Goal: Transaction & Acquisition: Purchase product/service

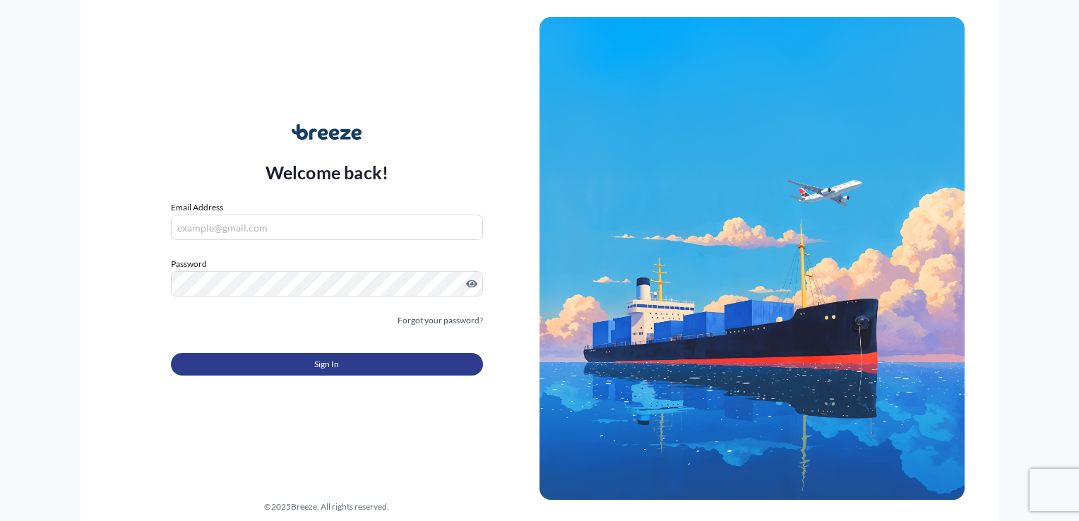
type input "[EMAIL_ADDRESS][DOMAIN_NAME]"
click at [384, 358] on button "Sign In" at bounding box center [327, 364] width 312 height 23
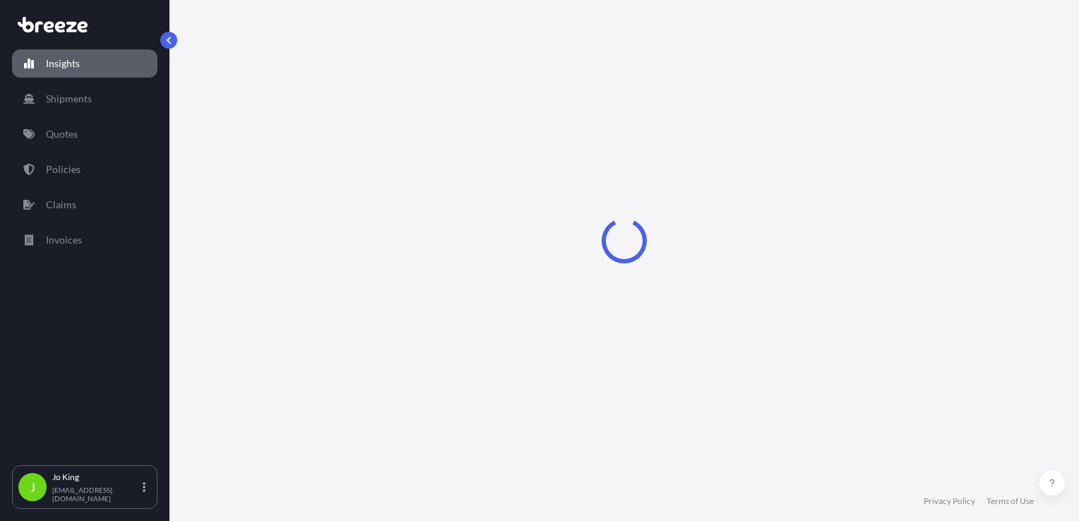
select select "2025"
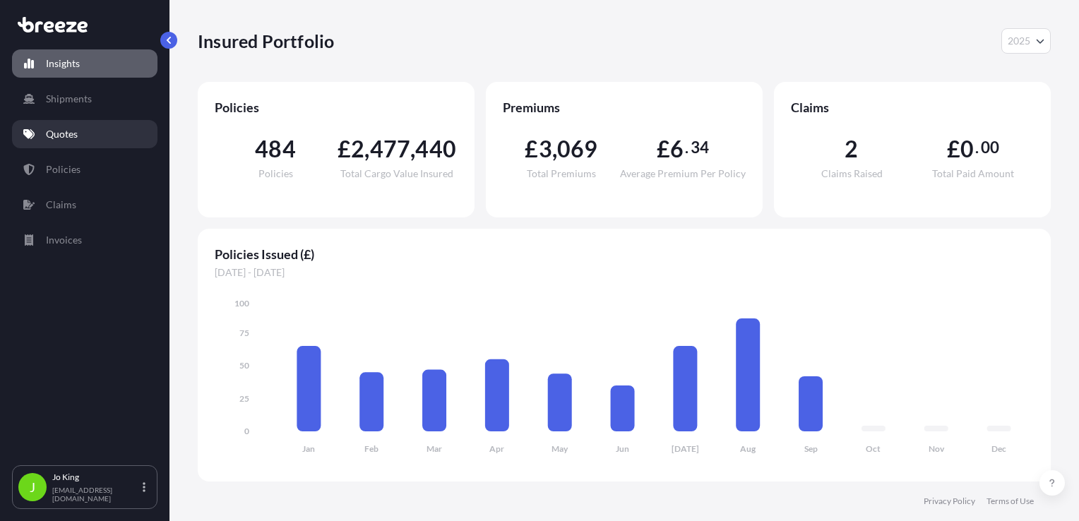
click at [57, 140] on p "Quotes" at bounding box center [62, 134] width 32 height 14
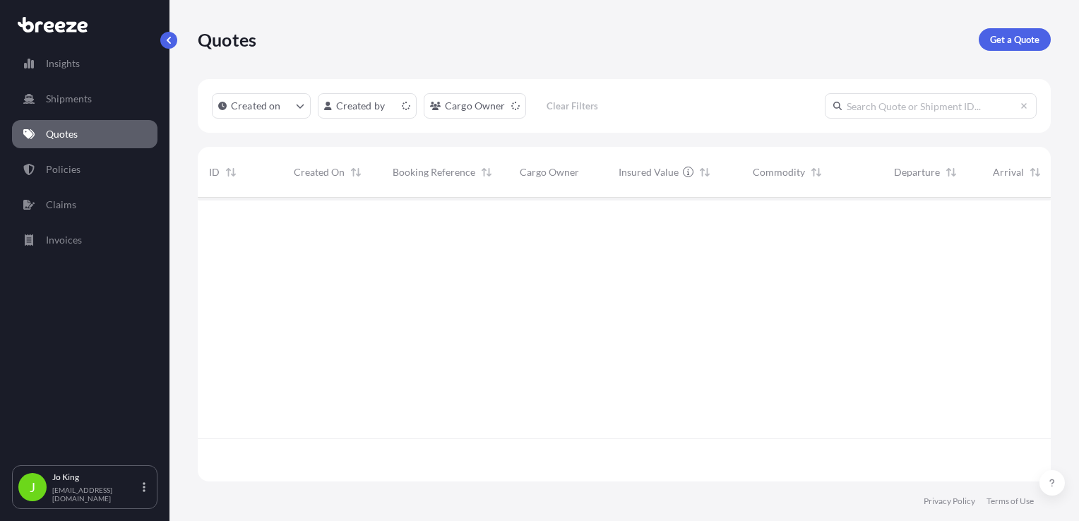
scroll to position [281, 842]
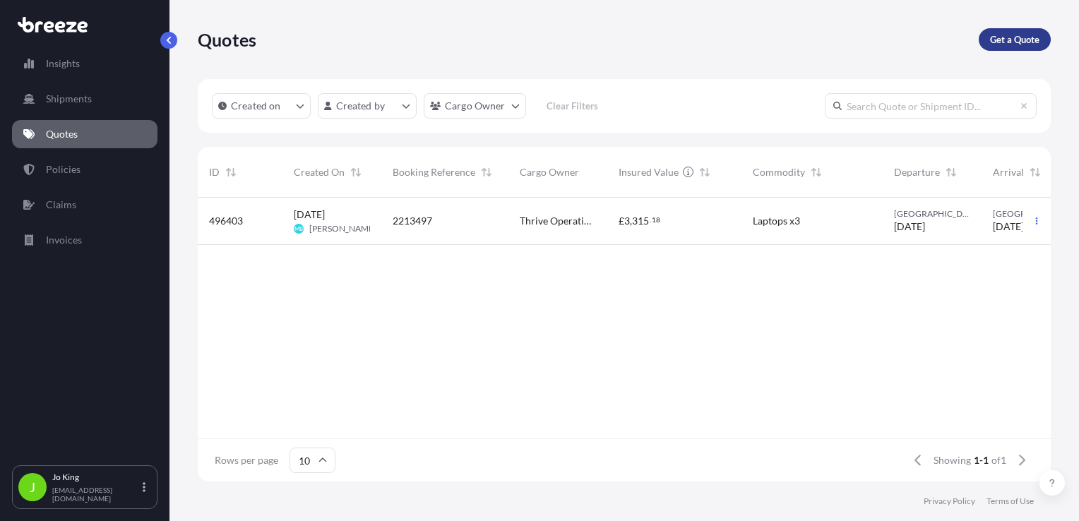
click at [1015, 35] on p "Get a Quote" at bounding box center [1014, 39] width 49 height 14
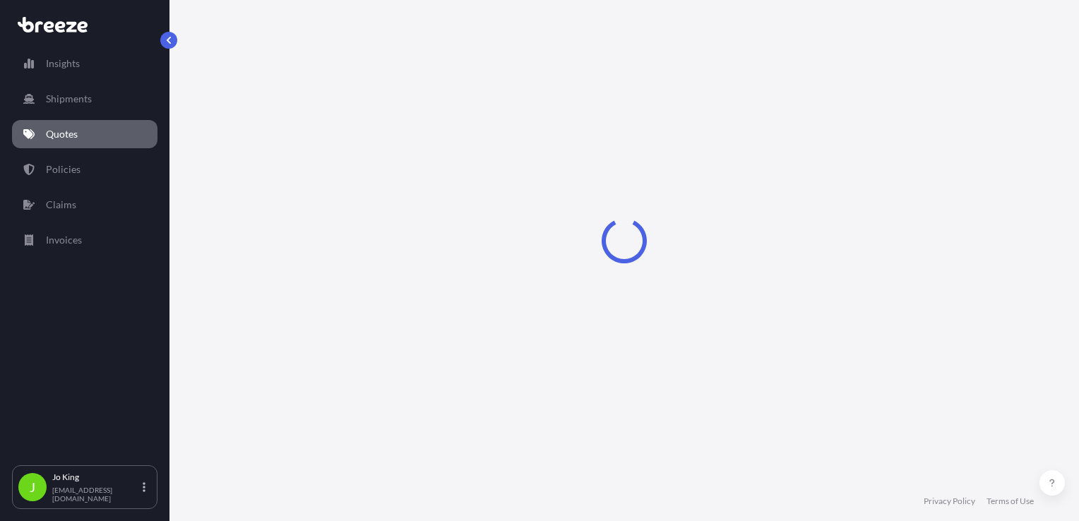
select select "Sea"
select select "1"
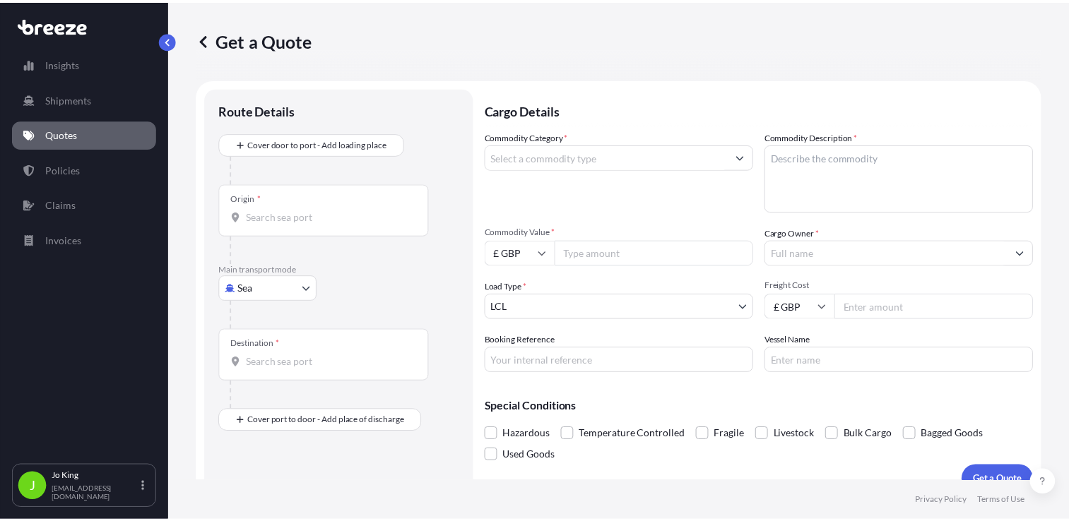
scroll to position [20, 0]
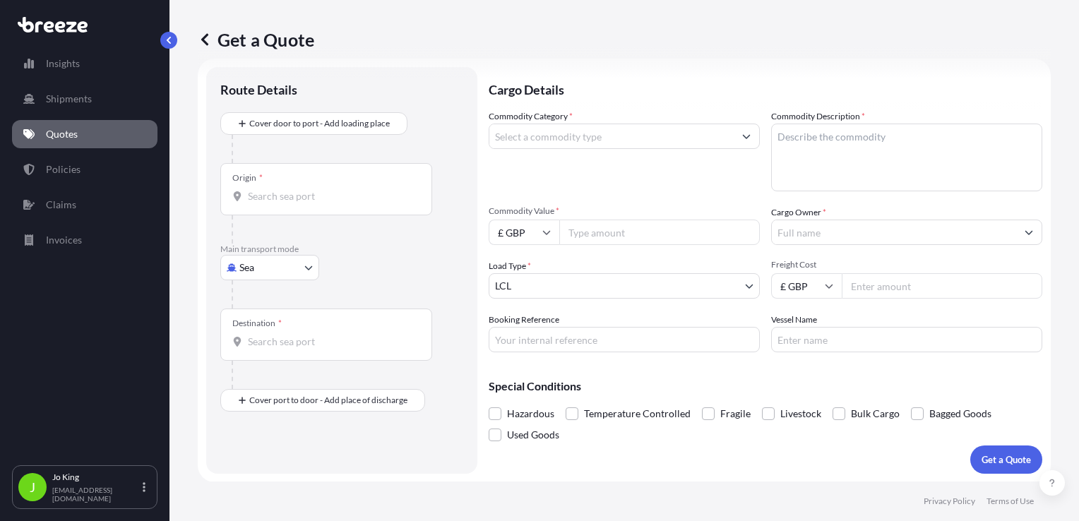
click at [263, 261] on body "Insights Shipments Quotes Policies Claims Invoices J [PERSON_NAME] [EMAIL_ADDRE…" at bounding box center [539, 260] width 1079 height 521
click at [254, 349] on span "Road" at bounding box center [258, 355] width 23 height 14
select select "Road"
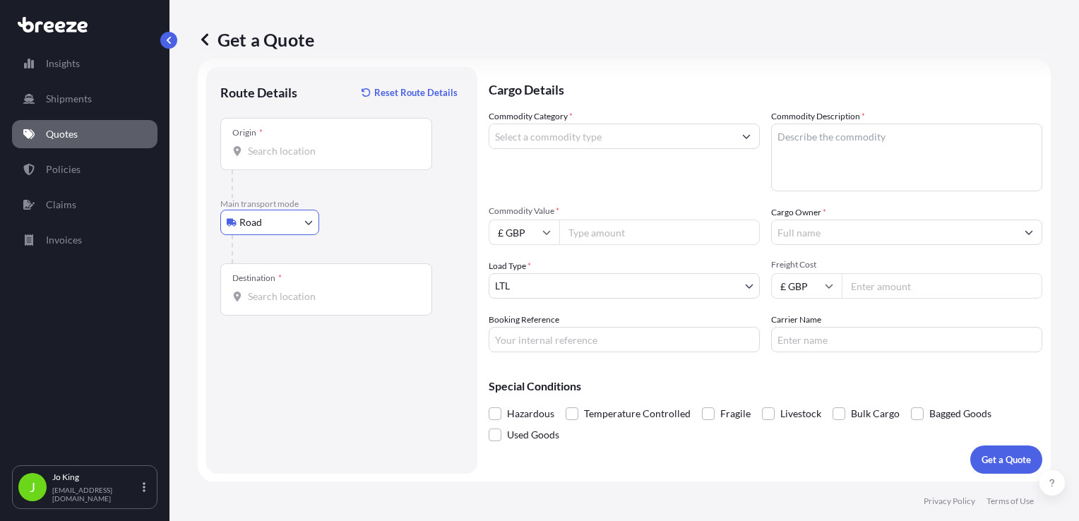
click at [275, 170] on div at bounding box center [332, 184] width 201 height 28
click at [276, 158] on div "Origin *" at bounding box center [326, 144] width 212 height 52
click at [276, 158] on input "Origin *" at bounding box center [331, 151] width 167 height 14
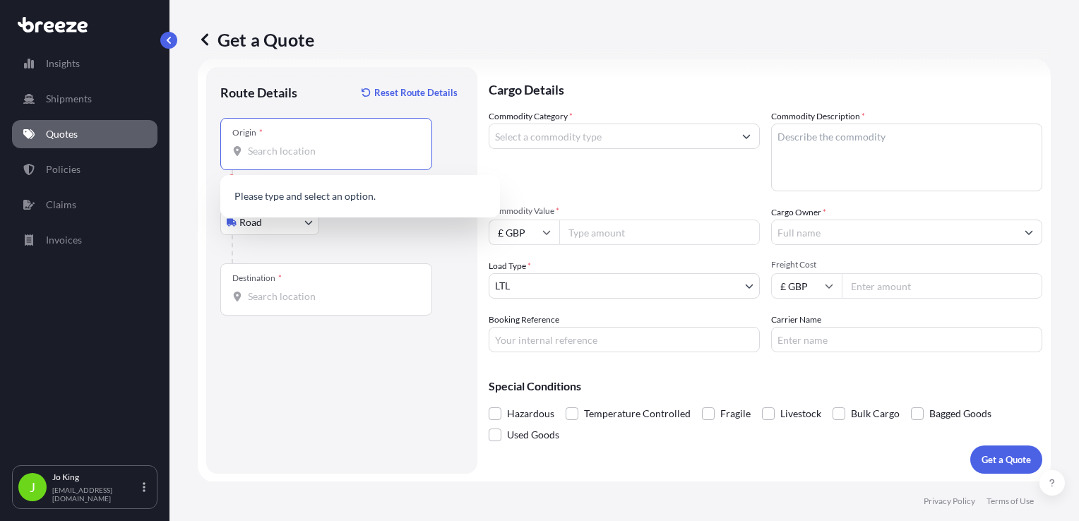
paste input "NW1 7AW"
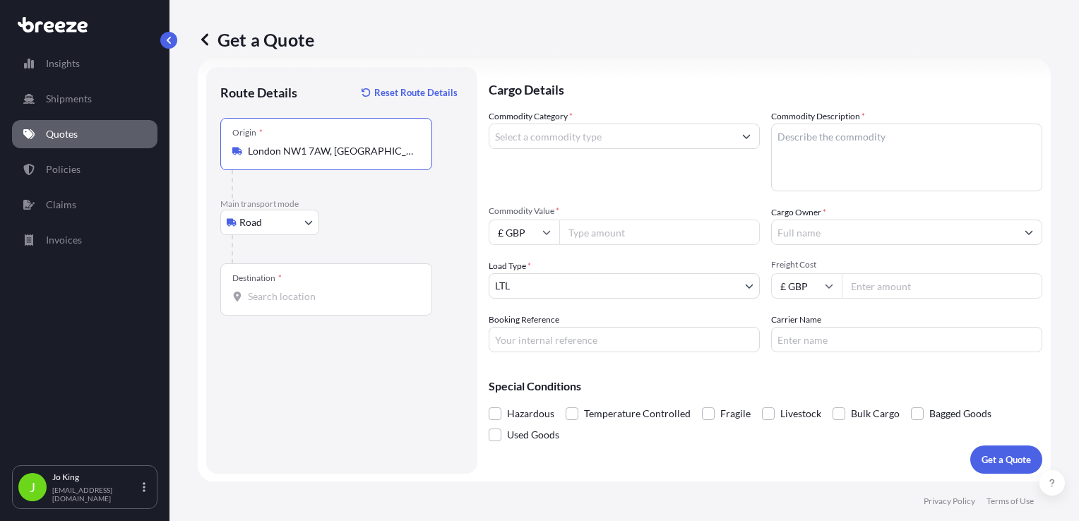
type input "London NW1 7AW, [GEOGRAPHIC_DATA]"
click at [271, 294] on input "Destination *" at bounding box center [331, 297] width 167 height 14
drag, startPoint x: 307, startPoint y: 306, endPoint x: 268, endPoint y: 293, distance: 40.2
click at [268, 293] on input "Destination * Please select a destination" at bounding box center [331, 297] width 167 height 14
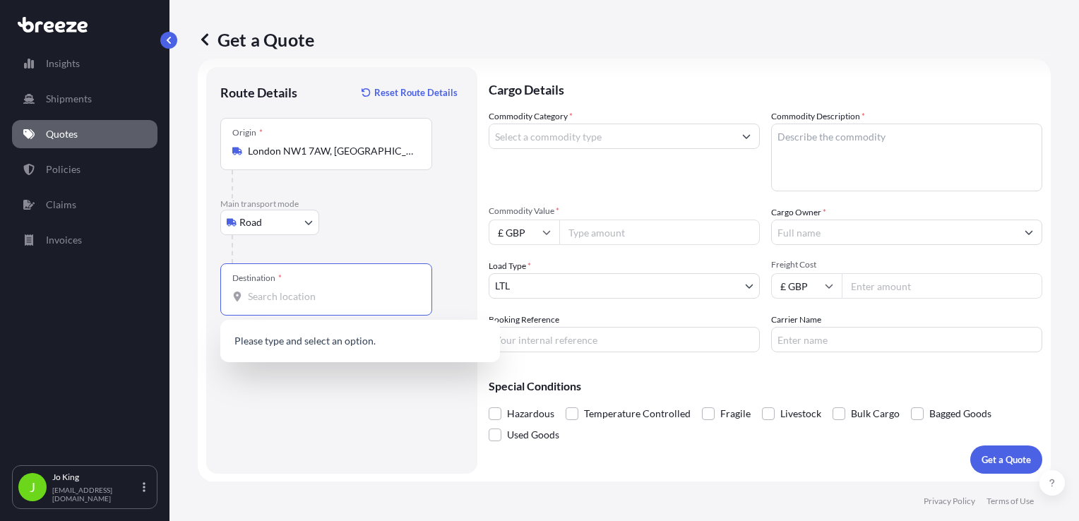
paste input "BB4 4AH"
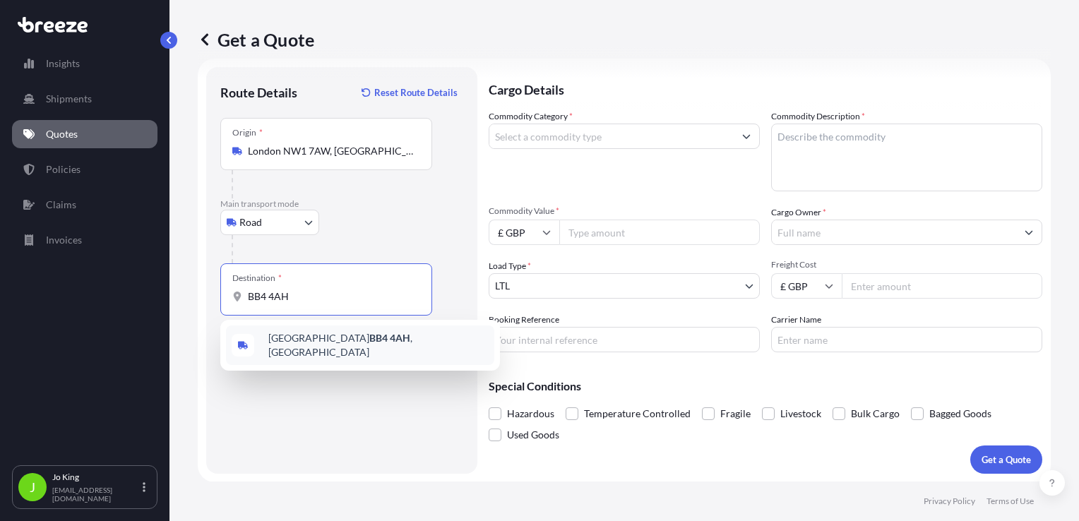
click at [336, 342] on span "[STREET_ADDRESS]" at bounding box center [378, 345] width 220 height 28
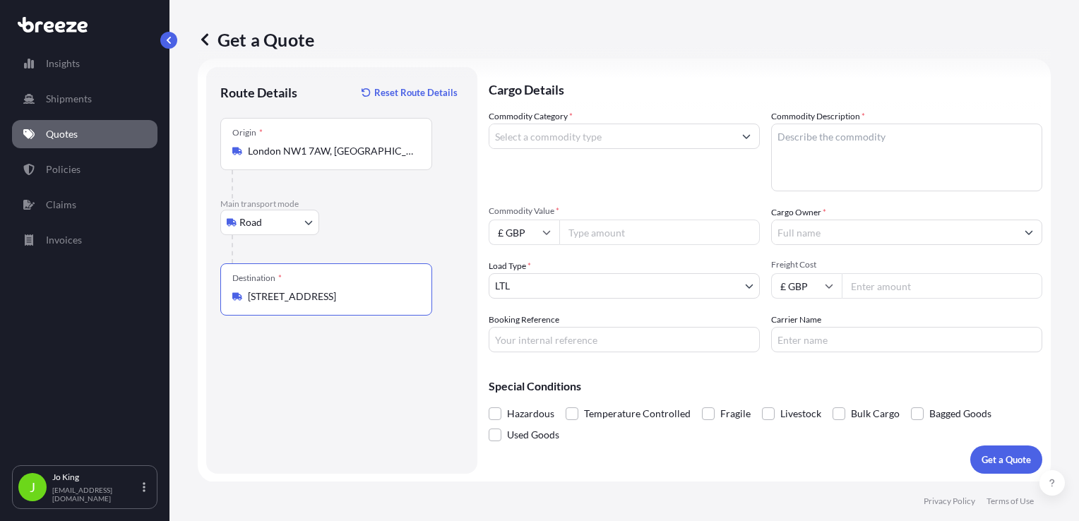
type input "[STREET_ADDRESS]"
click at [580, 141] on input "Commodity Category *" at bounding box center [612, 136] width 244 height 25
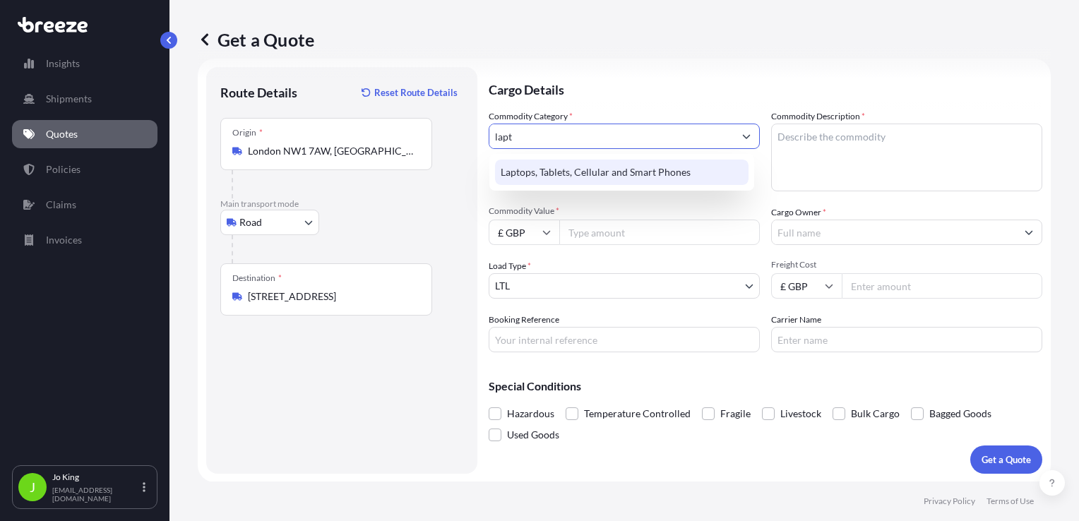
click at [618, 178] on div "Laptops, Tablets, Cellular and Smart Phones" at bounding box center [622, 172] width 254 height 25
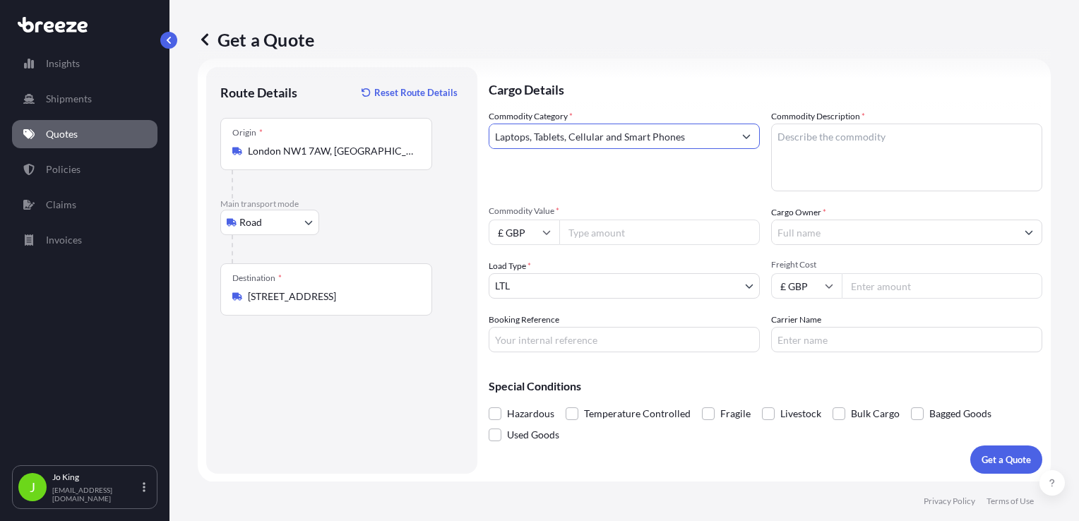
type input "Laptops, Tablets, Cellular and Smart Phones"
click at [883, 155] on textarea "Commodity Description *" at bounding box center [906, 158] width 271 height 68
type textarea "LAPTOP"
click at [583, 230] on input "Commodity Value *" at bounding box center [659, 232] width 201 height 25
type input "850"
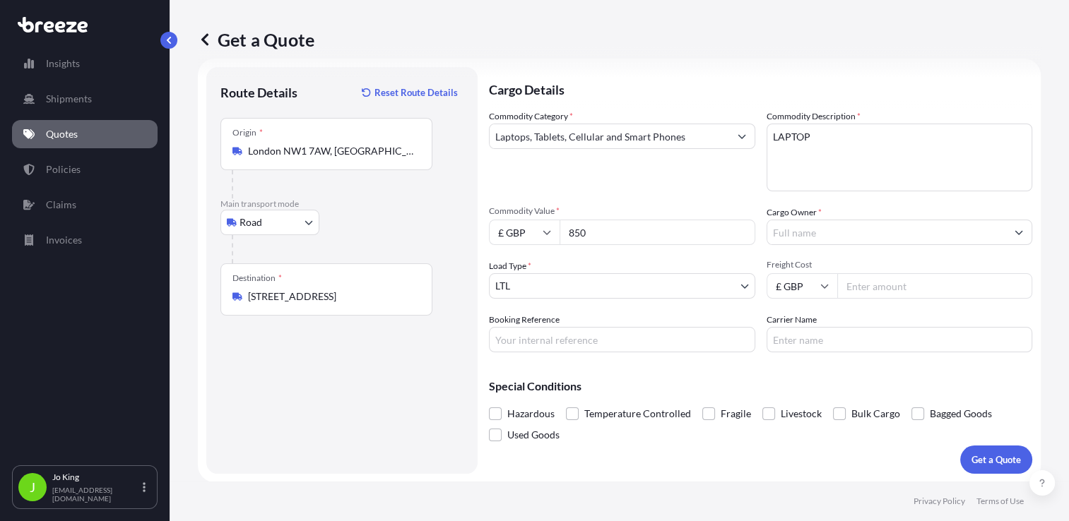
click at [828, 239] on input "Cargo Owner *" at bounding box center [886, 232] width 239 height 25
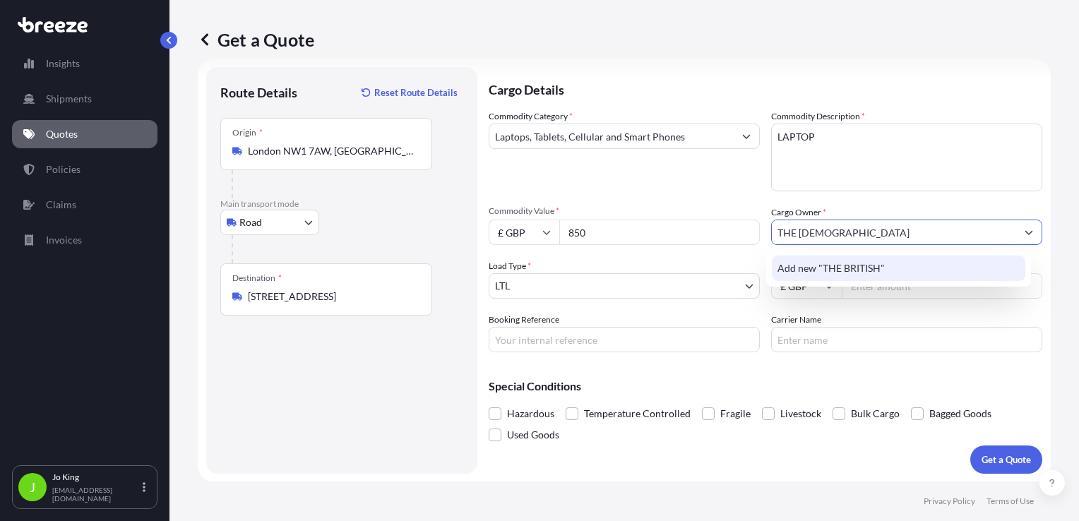
click at [839, 232] on input "THE [DEMOGRAPHIC_DATA]" at bounding box center [894, 232] width 244 height 25
click at [790, 237] on input "THE [DEMOGRAPHIC_DATA]" at bounding box center [894, 232] width 244 height 25
click at [836, 227] on input "BRITISH" at bounding box center [894, 232] width 244 height 25
type input "B"
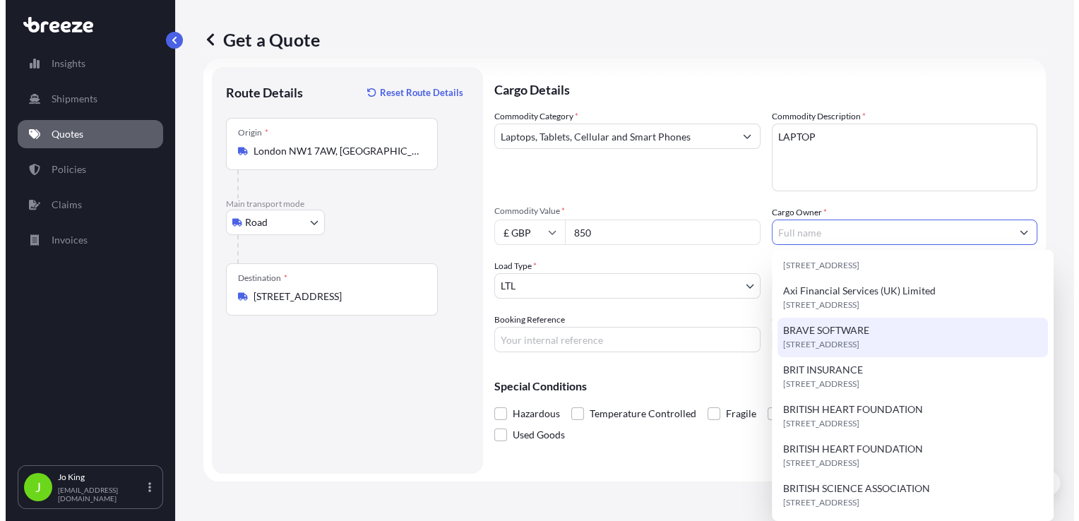
scroll to position [141, 0]
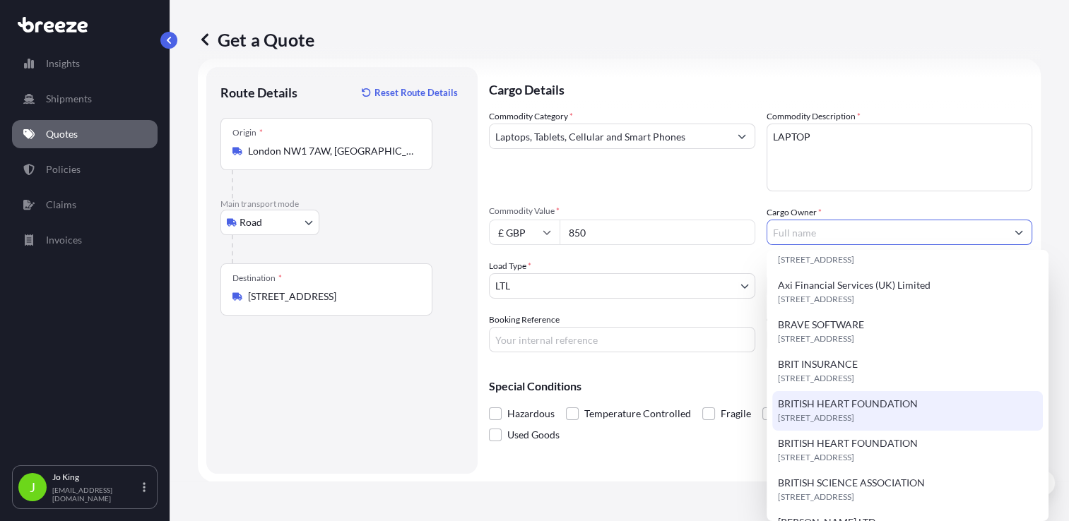
click at [848, 406] on span "BRITISH HEART FOUNDATION" at bounding box center [848, 404] width 140 height 14
type input "BRITISH HEART FOUNDATION"
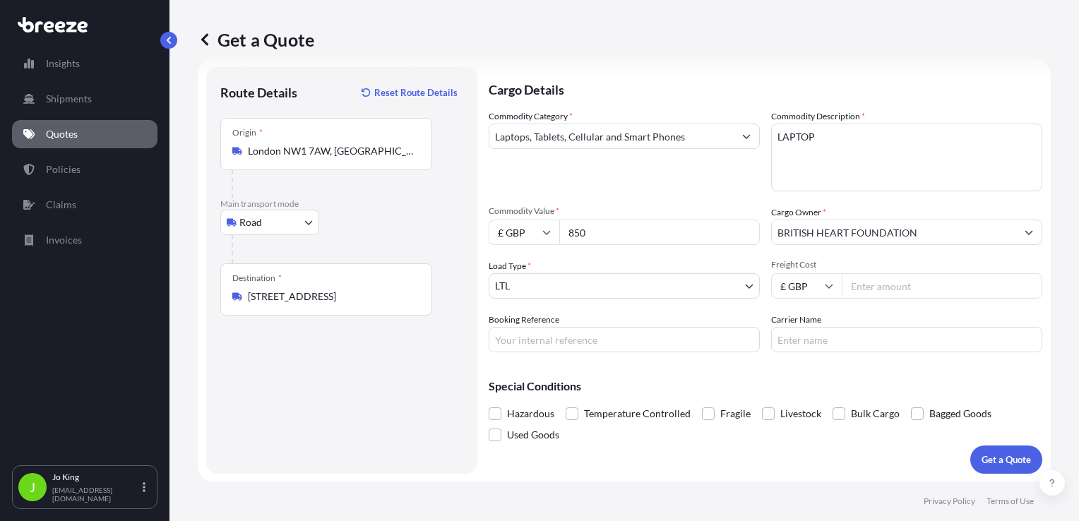
click at [862, 284] on input "Freight Cost" at bounding box center [942, 285] width 201 height 25
drag, startPoint x: 870, startPoint y: 290, endPoint x: 833, endPoint y: 290, distance: 37.4
click at [836, 289] on div "£ GBP 13.25" at bounding box center [906, 285] width 271 height 25
type input "15.43"
click at [551, 337] on input "Booking Reference" at bounding box center [624, 339] width 271 height 25
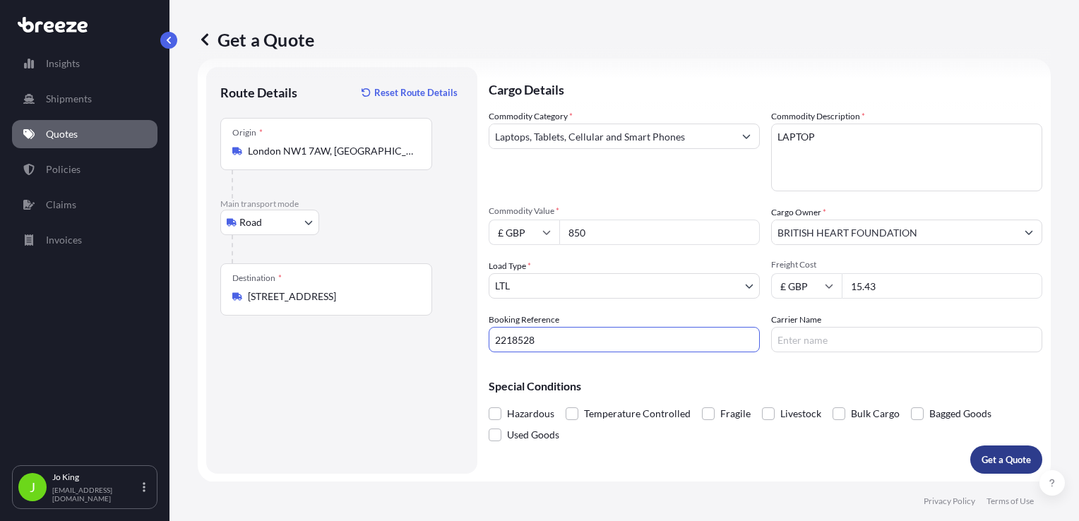
type input "2218528"
click at [995, 466] on button "Get a Quote" at bounding box center [1007, 460] width 72 height 28
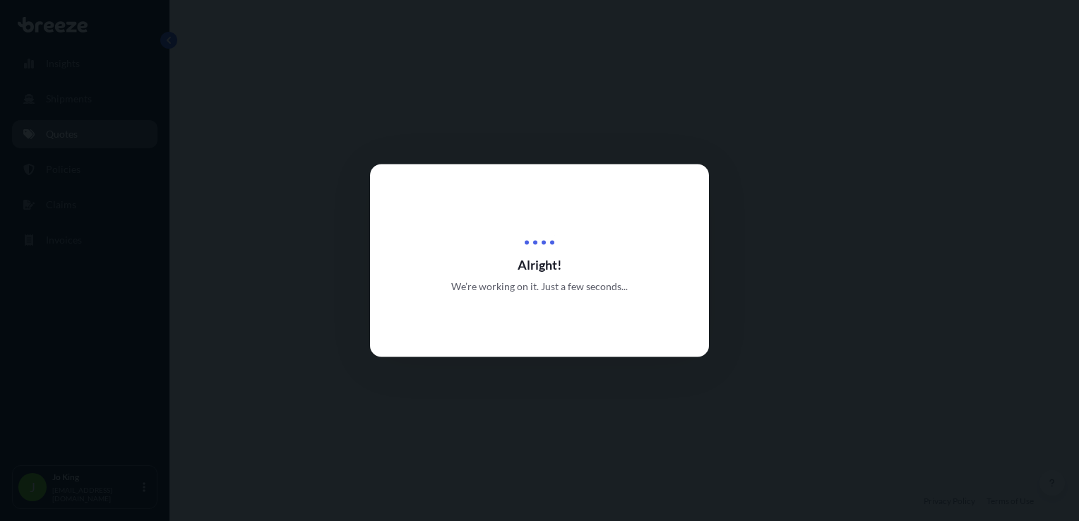
select select "Road"
select select "1"
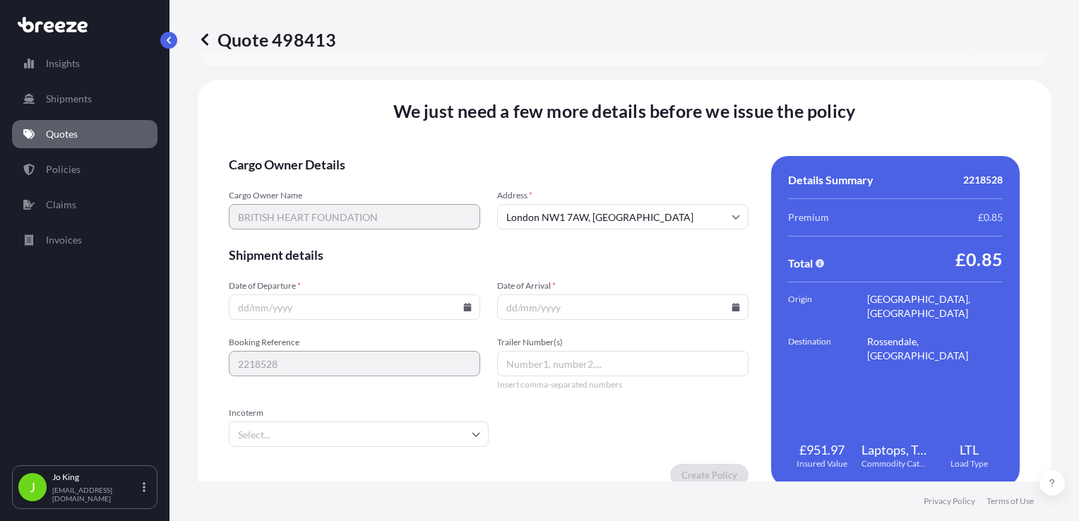
scroll to position [1761, 0]
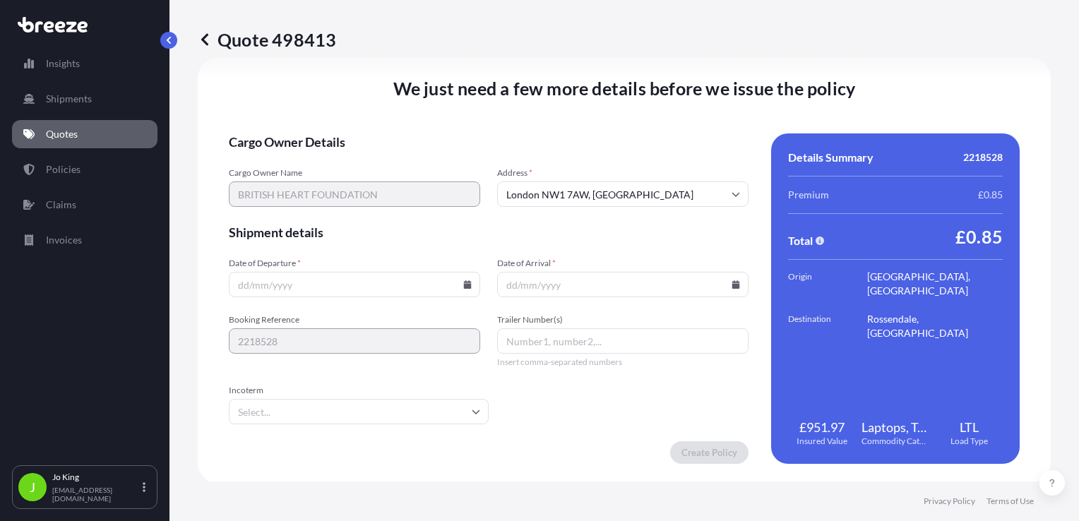
click at [466, 289] on input "Date of Departure *" at bounding box center [354, 284] width 251 height 25
click at [463, 289] on input "Date of Departure *" at bounding box center [354, 284] width 251 height 25
click at [461, 288] on input "Date of Departure *" at bounding box center [354, 284] width 251 height 25
click at [464, 284] on icon at bounding box center [468, 284] width 8 height 8
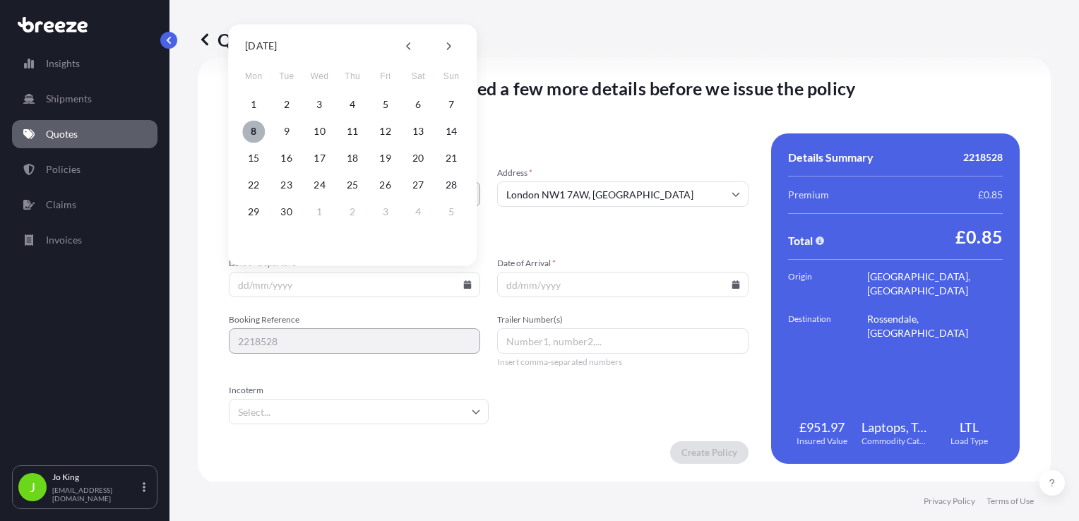
click at [251, 126] on button "8" at bounding box center [253, 131] width 23 height 23
type input "[DATE]"
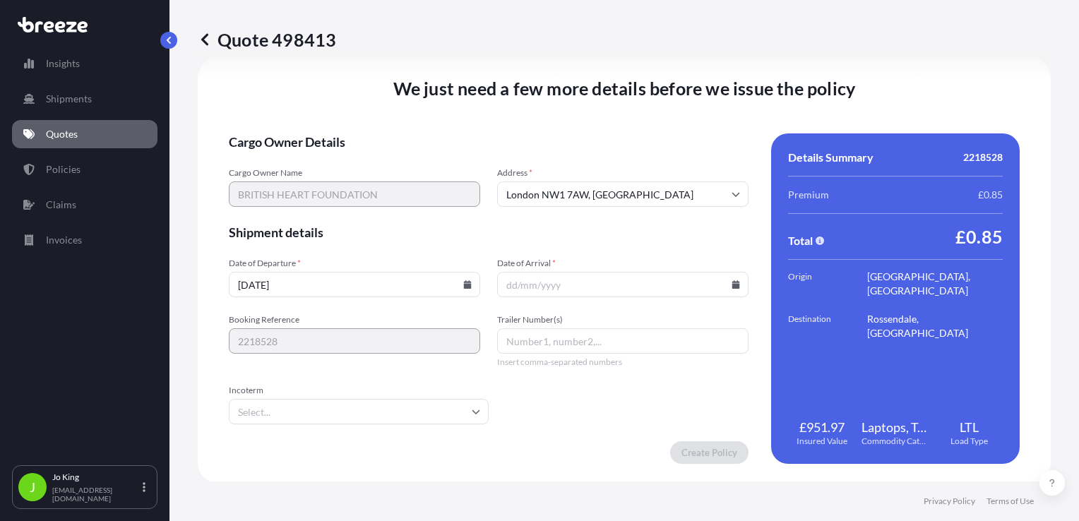
click at [733, 286] on icon at bounding box center [737, 284] width 8 height 8
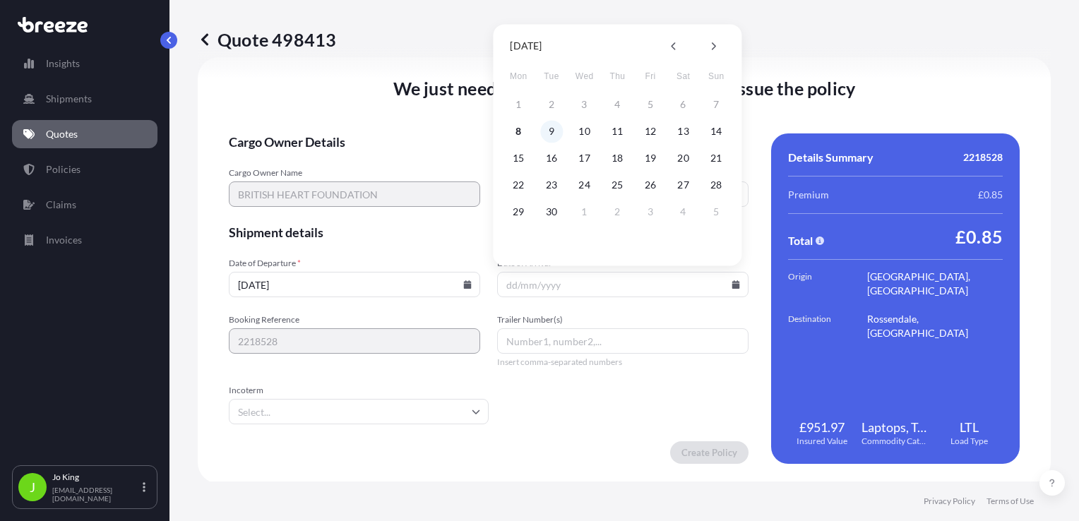
click at [546, 135] on button "9" at bounding box center [551, 131] width 23 height 23
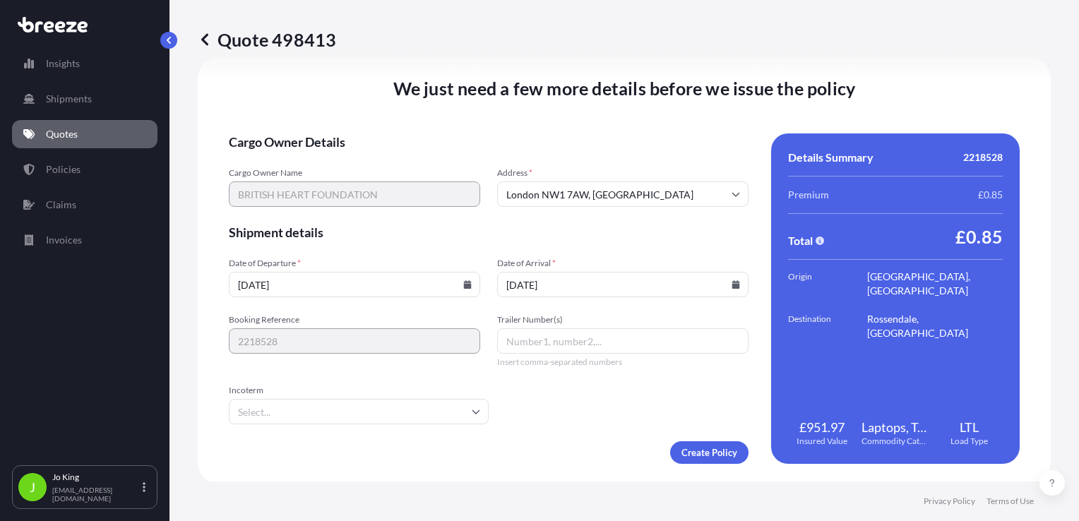
type input "[DATE]"
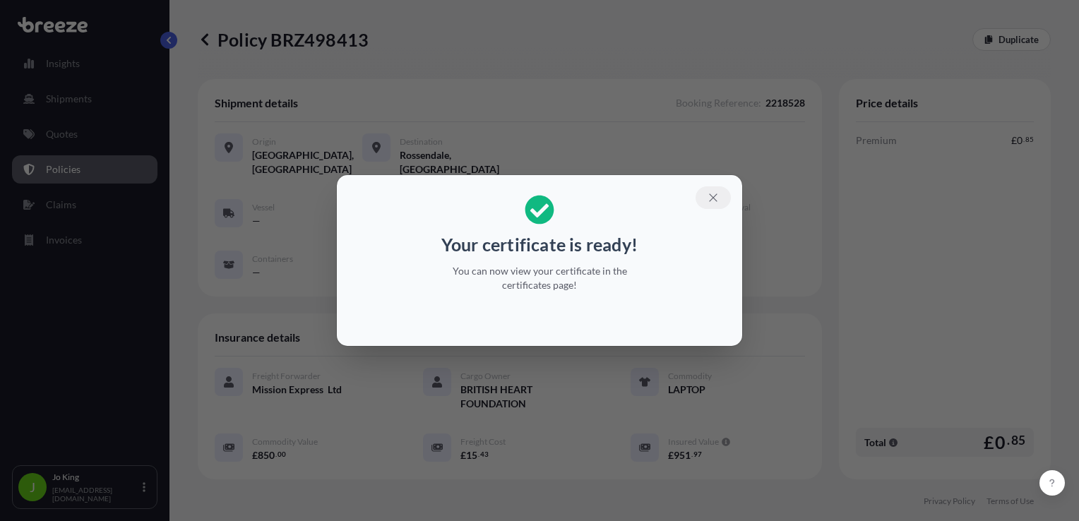
click at [710, 202] on icon "button" at bounding box center [713, 197] width 13 height 13
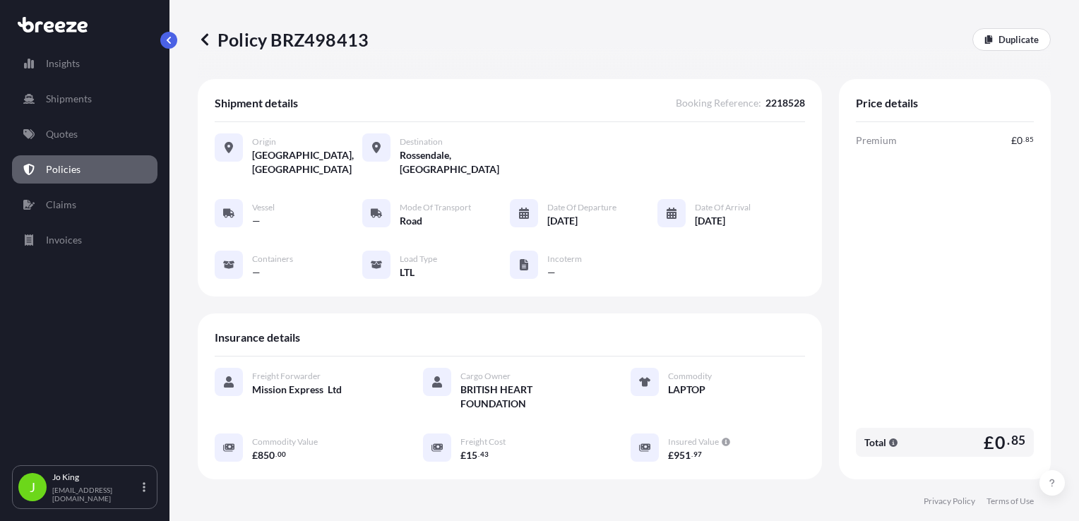
click at [318, 41] on p "Policy BRZ498413" at bounding box center [283, 39] width 171 height 23
copy p "BRZ498413"
